Goal: Find specific page/section: Find specific page/section

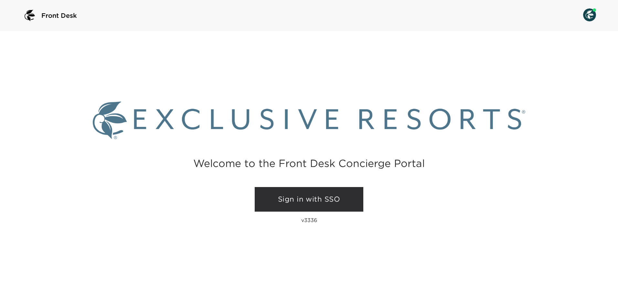
click at [294, 197] on link "Sign in with SSO" at bounding box center [309, 199] width 109 height 25
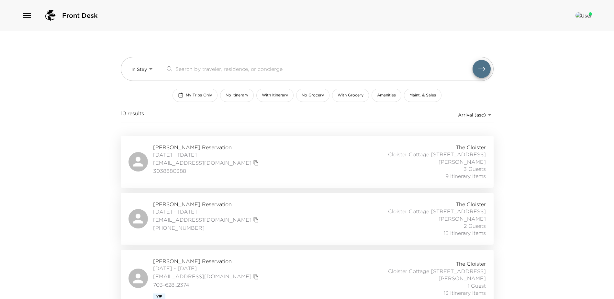
click at [28, 15] on icon "button" at bounding box center [27, 15] width 8 height 5
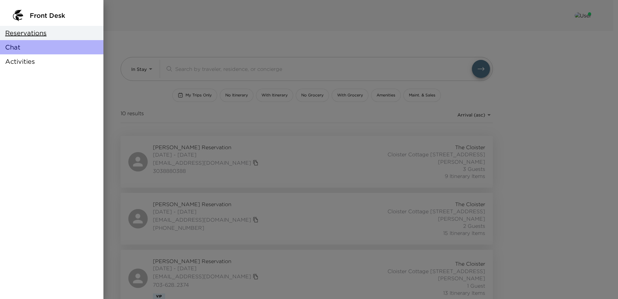
click at [12, 48] on span "Chat" at bounding box center [12, 47] width 15 height 9
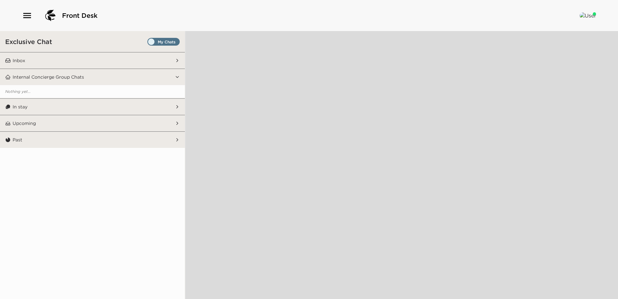
click at [169, 42] on span "Set all destinations" at bounding box center [163, 43] width 32 height 8
click at [149, 43] on input "Set all destinations" at bounding box center [149, 43] width 0 height 0
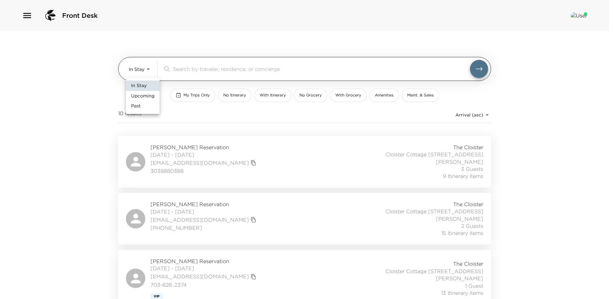
click at [149, 68] on body "Front Desk In Stay In-Stay ​ My Trips Only No Itinerary With Itinerary No Groce…" at bounding box center [307, 149] width 614 height 299
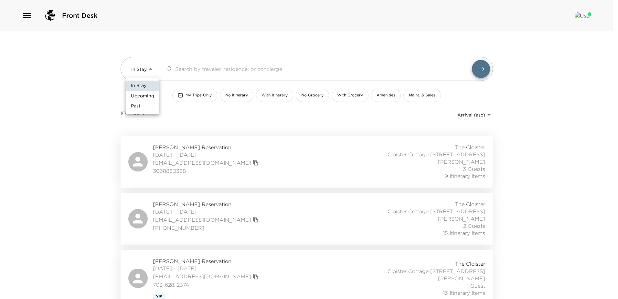
drag, startPoint x: 138, startPoint y: 96, endPoint x: 142, endPoint y: 93, distance: 4.7
click at [139, 96] on span "Upcoming" at bounding box center [142, 96] width 23 height 6
type input "Upcoming"
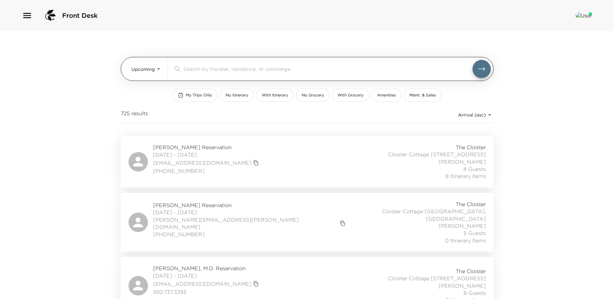
click at [192, 70] on input "search" at bounding box center [327, 68] width 289 height 7
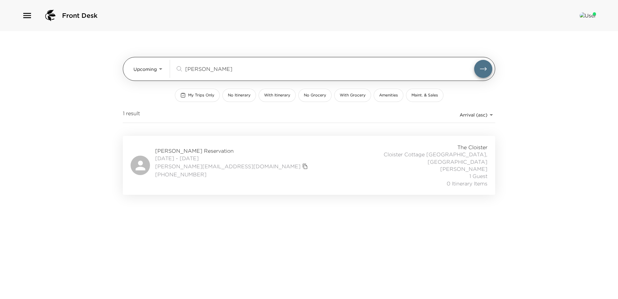
drag, startPoint x: 199, startPoint y: 70, endPoint x: 167, endPoint y: 67, distance: 32.2
click at [167, 67] on div "Upcoming Upcoming foley ​" at bounding box center [313, 69] width 359 height 18
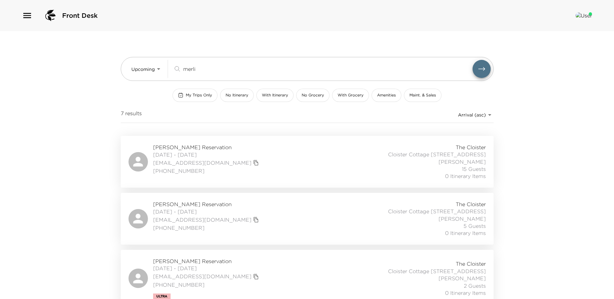
click at [249, 162] on div "Sandra Merli Reservation 09/28/2025 - 10/08/2025 sandramerli26@gmail.com (201) …" at bounding box center [306, 162] width 357 height 36
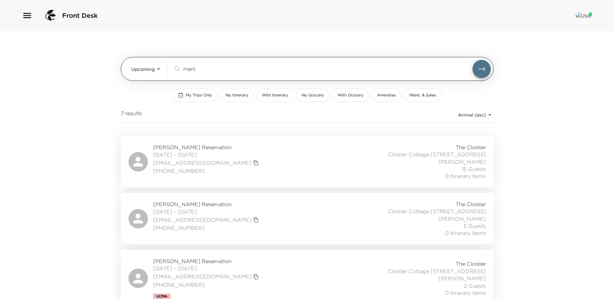
drag, startPoint x: 201, startPoint y: 71, endPoint x: 127, endPoint y: 63, distance: 74.8
click at [127, 63] on div "Upcoming Upcoming merli ​" at bounding box center [307, 69] width 373 height 24
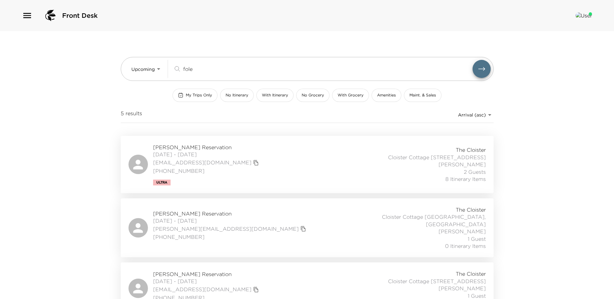
click at [262, 232] on div "Erin Foley Reservation 09/21/2025 - 09/28/2025 foley.e@icloud.com +18472072878 …" at bounding box center [306, 227] width 357 height 43
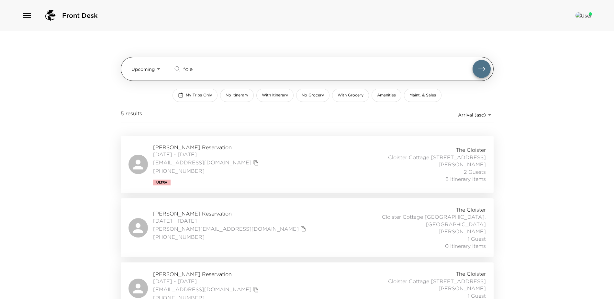
drag, startPoint x: 202, startPoint y: 65, endPoint x: 159, endPoint y: 67, distance: 42.4
click at [159, 67] on div "Upcoming Upcoming fole ​" at bounding box center [310, 69] width 359 height 18
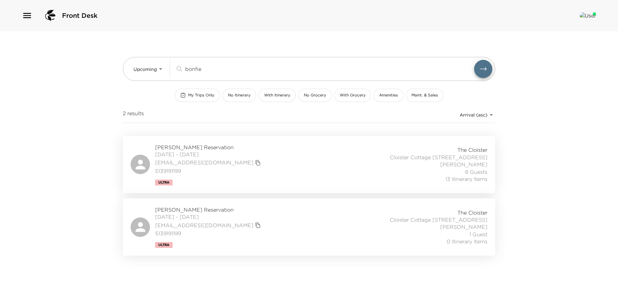
click at [272, 178] on div "Pamela Bonfield Reservation 09/23/2025 - 09/28/2025 pabonfield@aol.com 51391911…" at bounding box center [309, 165] width 357 height 42
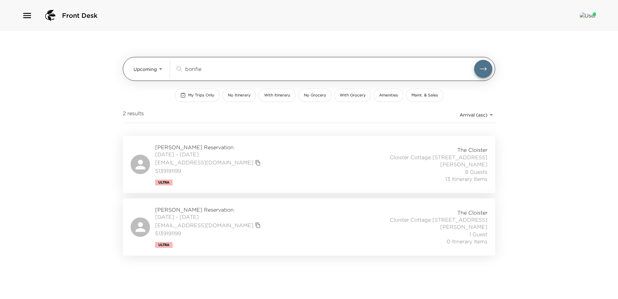
drag, startPoint x: 213, startPoint y: 71, endPoint x: 161, endPoint y: 63, distance: 52.4
click at [171, 65] on div "Upcoming Upcoming bonfie ​" at bounding box center [313, 69] width 359 height 18
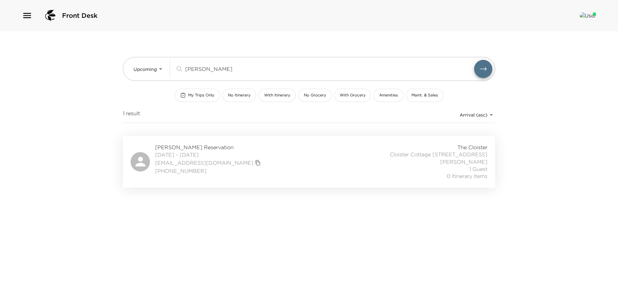
type input "sadow"
click at [245, 160] on div "Keeley Sadowski Reservation 09/04/2025 - 09/07/2025 kcherry2@gmail.com +1 615 6…" at bounding box center [309, 162] width 357 height 36
